Goal: Task Accomplishment & Management: Complete application form

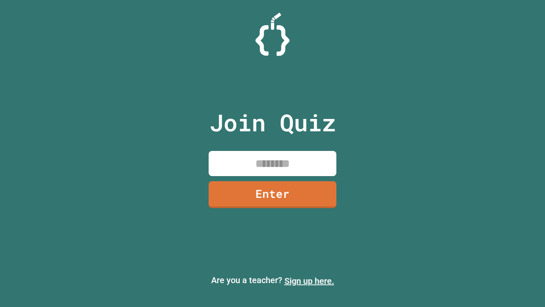
click at [309, 281] on link "Sign up here." at bounding box center [309, 281] width 50 height 10
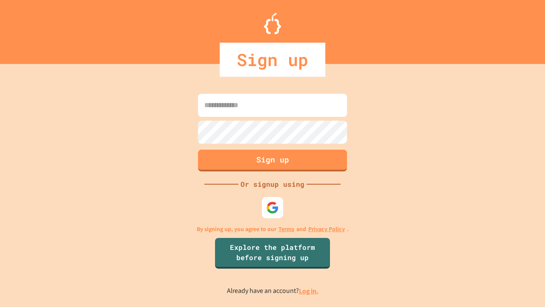
click at [309, 290] on link "Log in." at bounding box center [309, 290] width 20 height 9
